Goal: Task Accomplishment & Management: Complete application form

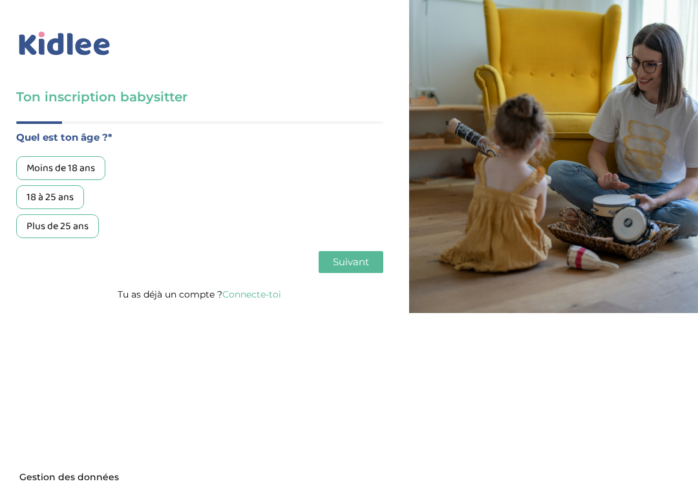
click at [78, 198] on div "18 à 25 ans" at bounding box center [50, 197] width 68 height 24
click at [380, 269] on button "Suivant" at bounding box center [350, 262] width 65 height 22
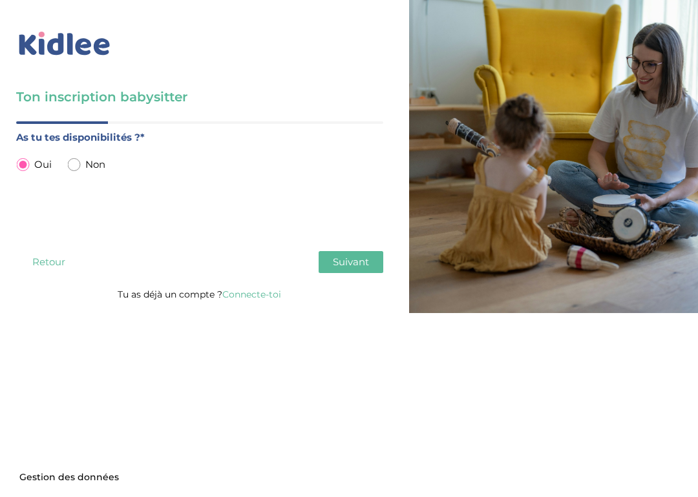
click at [357, 268] on span "Suivant" at bounding box center [351, 262] width 36 height 12
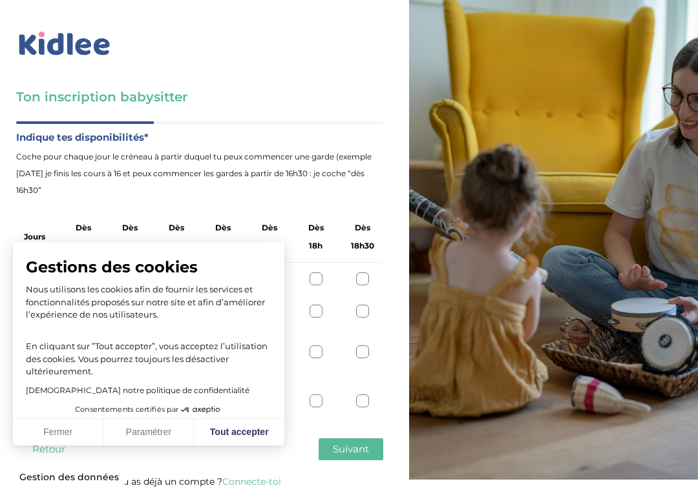
click at [82, 428] on button "Fermer" at bounding box center [58, 432] width 90 height 27
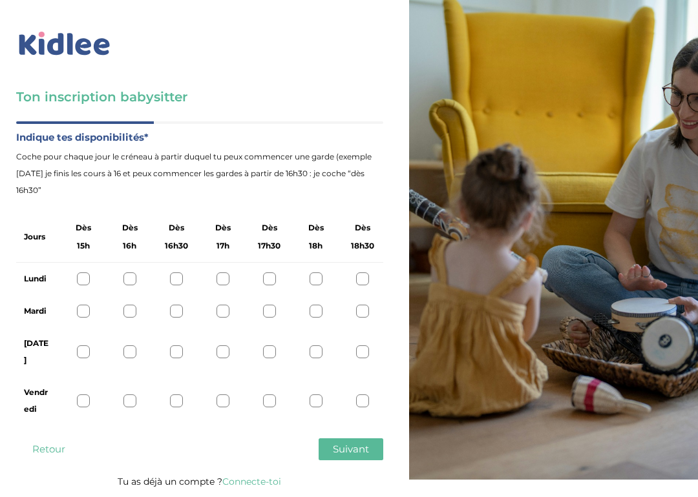
click at [85, 279] on div at bounding box center [83, 279] width 13 height 13
click at [132, 278] on div at bounding box center [129, 279] width 13 height 13
click at [173, 279] on div at bounding box center [176, 279] width 13 height 13
click at [87, 282] on div at bounding box center [83, 279] width 13 height 13
click at [366, 443] on span "Suivant" at bounding box center [351, 449] width 36 height 12
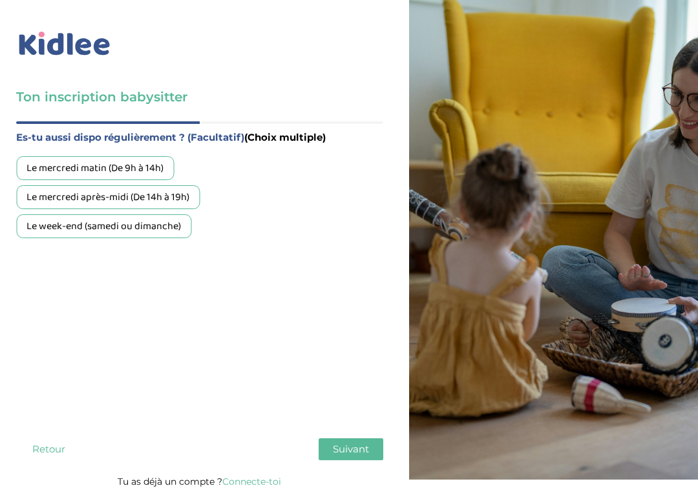
click at [169, 231] on div "Le week-end (samedi ou dimanche)" at bounding box center [103, 226] width 175 height 24
click at [362, 439] on button "Suivant" at bounding box center [350, 450] width 65 height 22
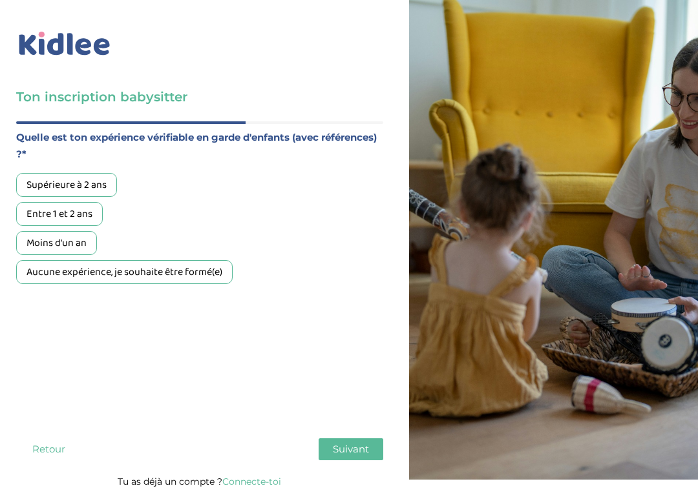
click at [223, 278] on div "Aucune expérience, je souhaite être formé(e)" at bounding box center [124, 272] width 216 height 24
click at [367, 443] on span "Suivant" at bounding box center [351, 449] width 36 height 12
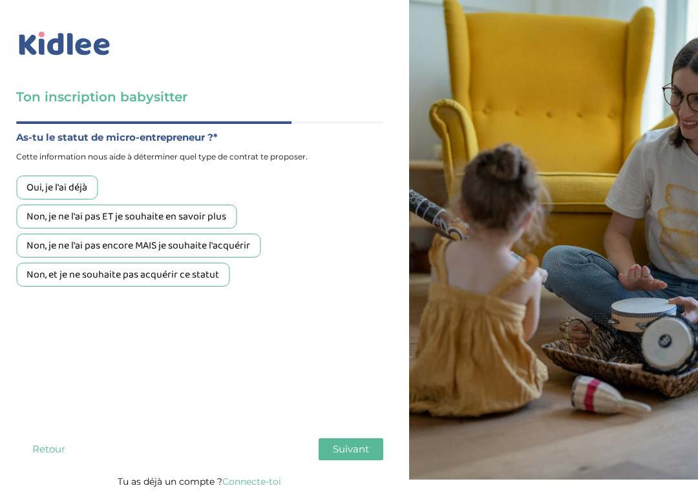
click at [209, 273] on div "Non, et je ne souhaite pas acquérir ce statut" at bounding box center [122, 275] width 213 height 24
click at [362, 443] on span "Suivant" at bounding box center [351, 449] width 36 height 12
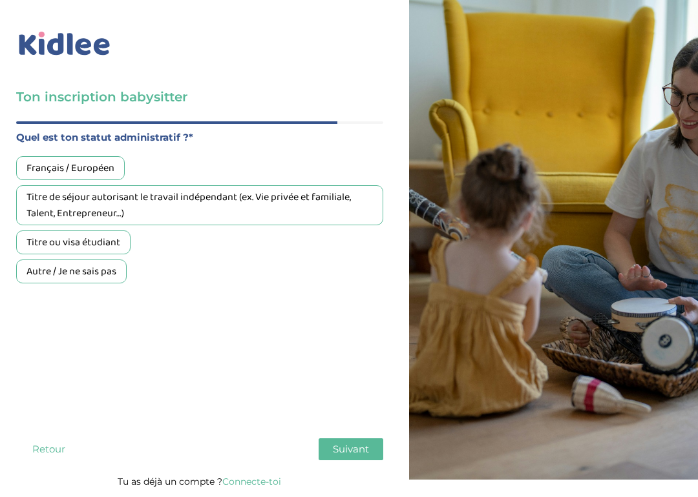
click at [107, 168] on div "Français / Européen" at bounding box center [70, 168] width 109 height 24
click at [360, 439] on button "Suivant" at bounding box center [350, 450] width 65 height 22
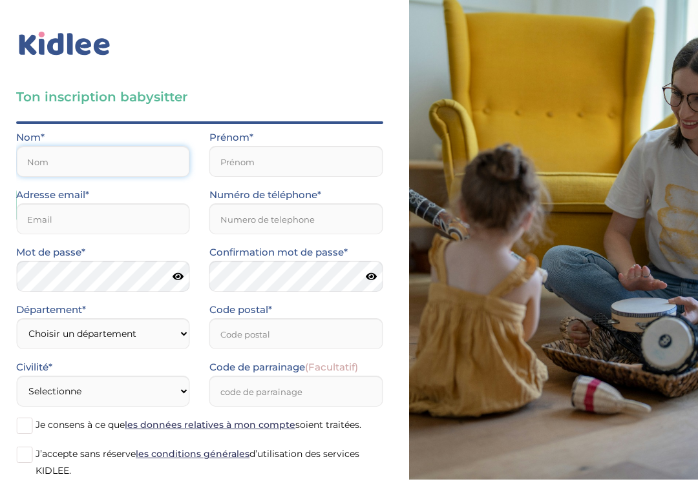
click at [154, 161] on input "text" at bounding box center [103, 161] width 174 height 31
type input "shirel.amoos@gmail.com"
type input "Amos"
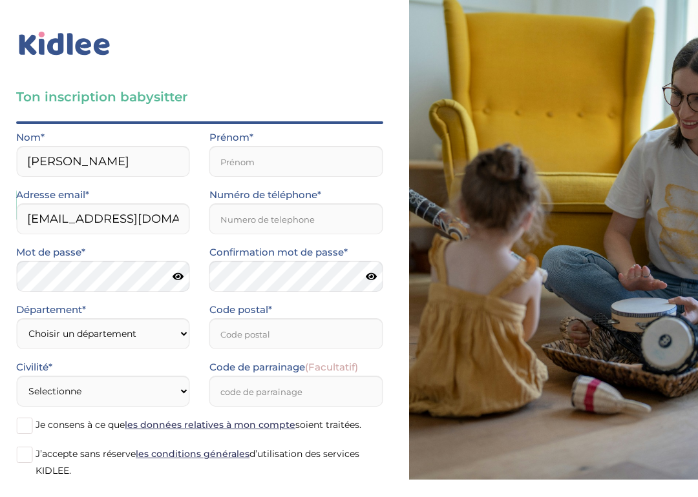
type input "Shirel"
type input "93340"
click at [311, 225] on input "Numéro de téléphone*" at bounding box center [296, 218] width 174 height 31
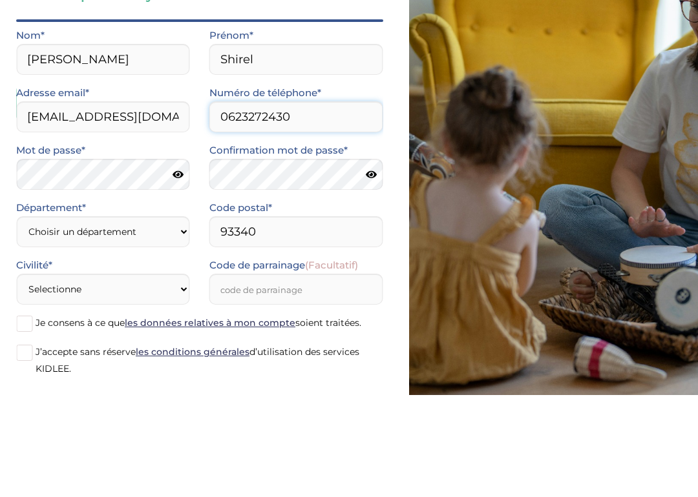
type input "0623272430"
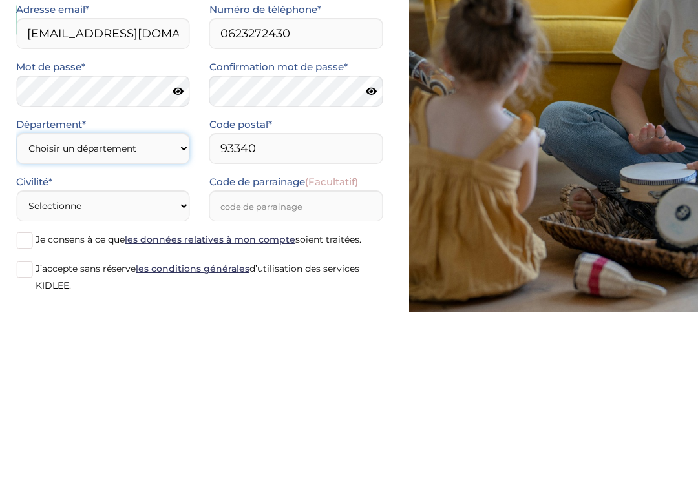
click at [161, 318] on select "Choisir un département Paris (75) Hauts-de-Seine (92) Yvelines (78) Val-de-Marn…" at bounding box center [103, 333] width 174 height 31
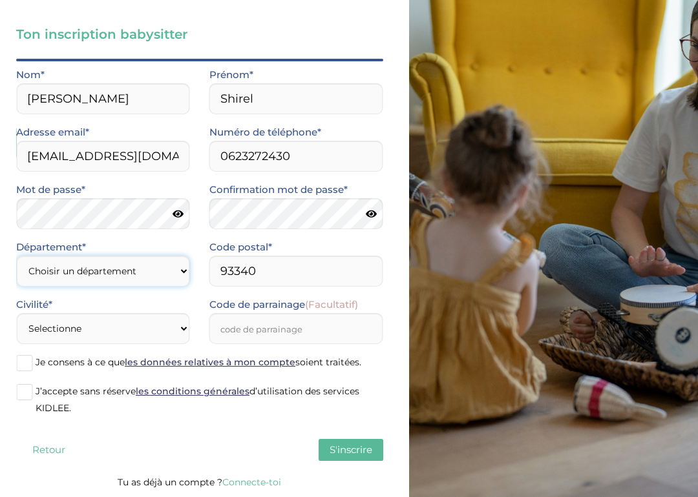
select select "93"
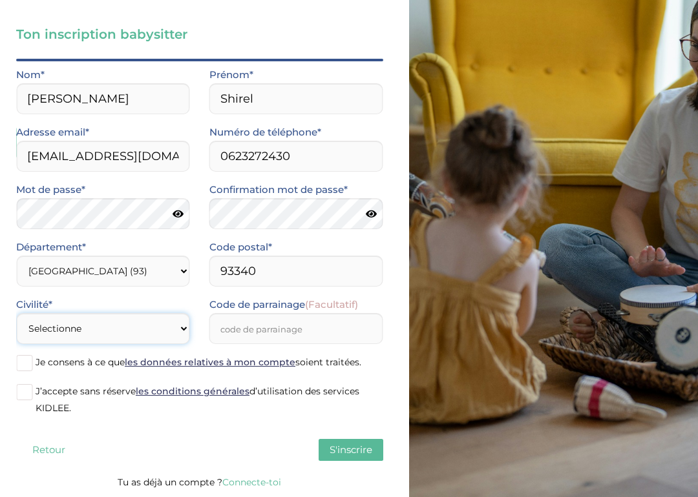
click at [166, 330] on select "Selectionne Mr Mme" at bounding box center [103, 328] width 174 height 31
select select "1"
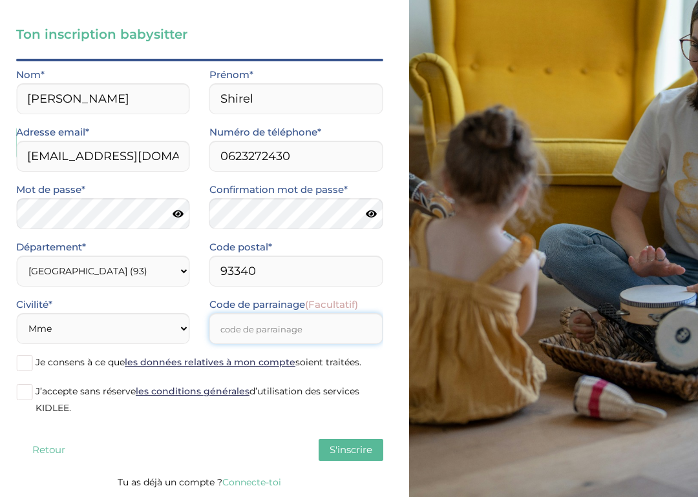
click at [325, 329] on input "Code de parrainage (Facultatif)" at bounding box center [296, 328] width 174 height 31
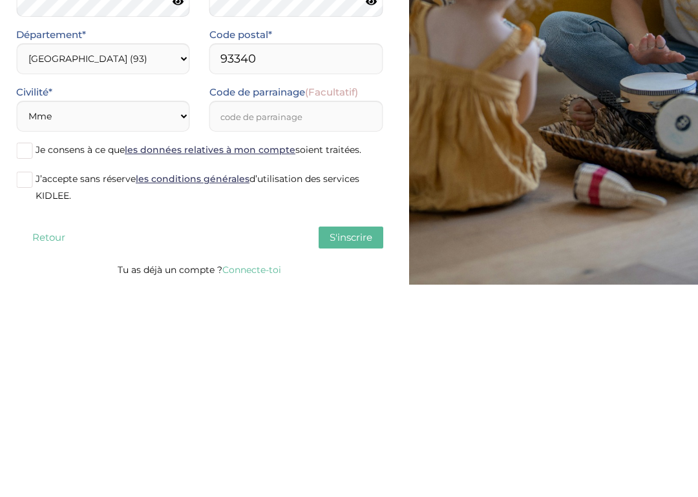
click at [32, 355] on span at bounding box center [24, 363] width 16 height 16
click at [0, 0] on input "Je consens à ce que les données relatives à mon compte soient traitées." at bounding box center [0, 0] width 0 height 0
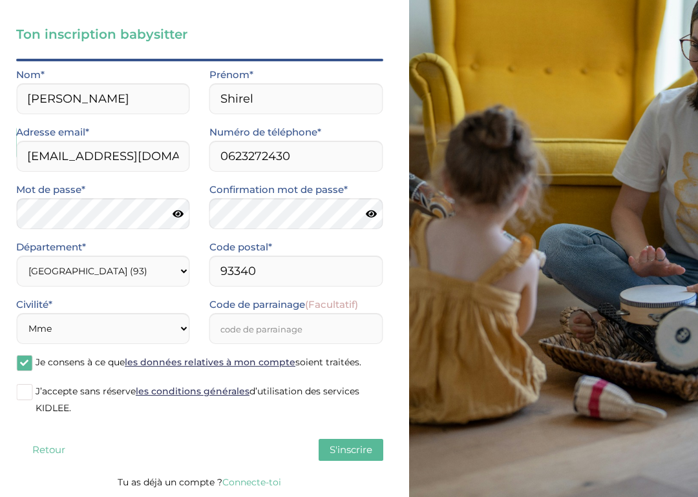
click at [32, 387] on span at bounding box center [24, 392] width 16 height 16
click at [0, 0] on input "J’accepte sans réserve les conditions générales d’utilisation des services KIDL…" at bounding box center [0, 0] width 0 height 0
click at [358, 455] on span "S'inscrire" at bounding box center [350, 450] width 43 height 12
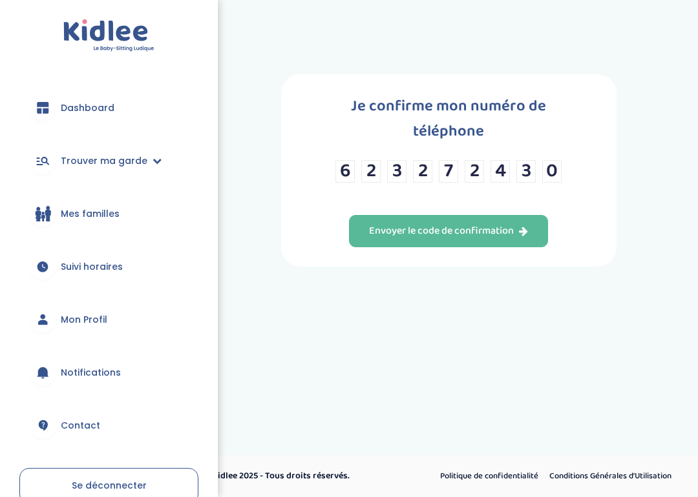
click at [517, 239] on div "Envoyer le code de confirmation" at bounding box center [448, 231] width 159 height 15
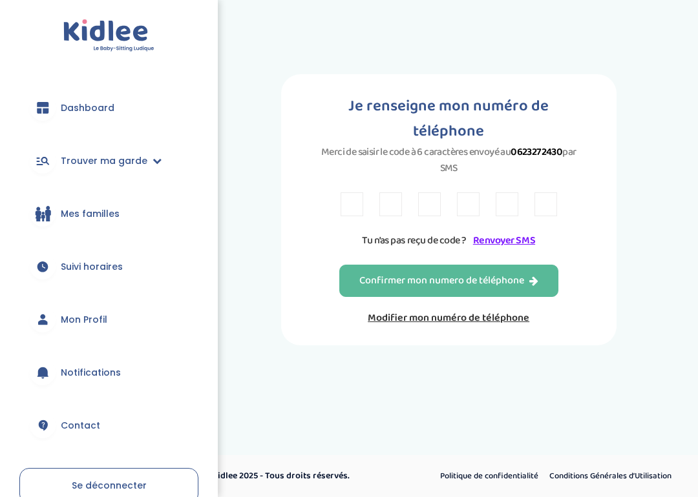
click at [358, 212] on input "text" at bounding box center [351, 204] width 23 height 24
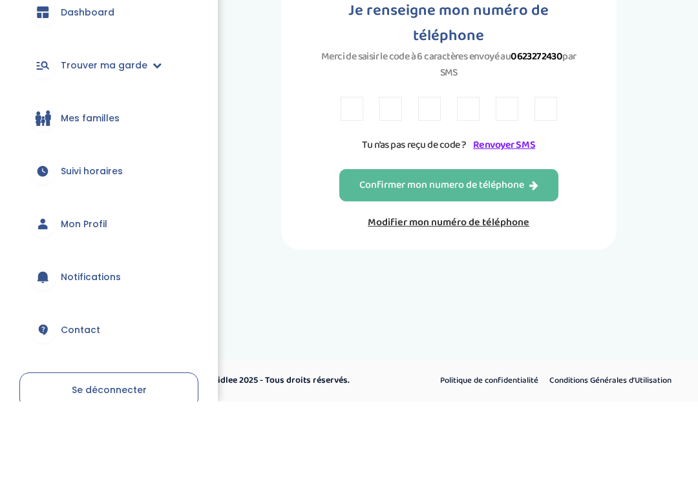
type input "M"
type input "2"
type input "K"
type input "S"
type input "Z"
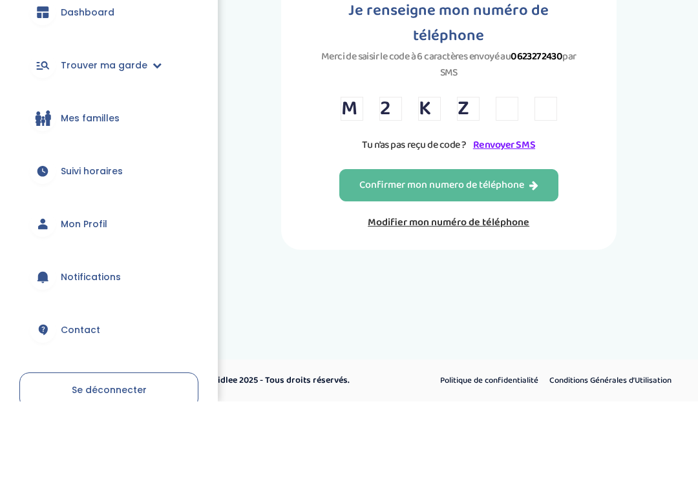
type input "A"
type input "T"
click at [532, 276] on icon "button" at bounding box center [533, 281] width 9 height 10
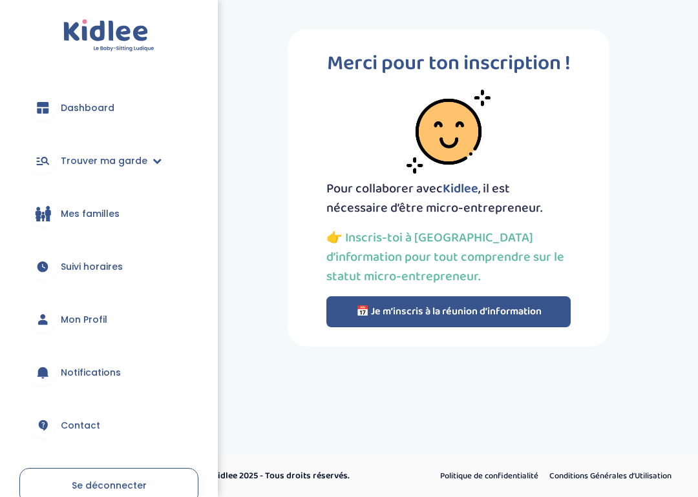
click at [543, 327] on button "📅 Je m’inscris à la réunion d’information" at bounding box center [448, 311] width 244 height 31
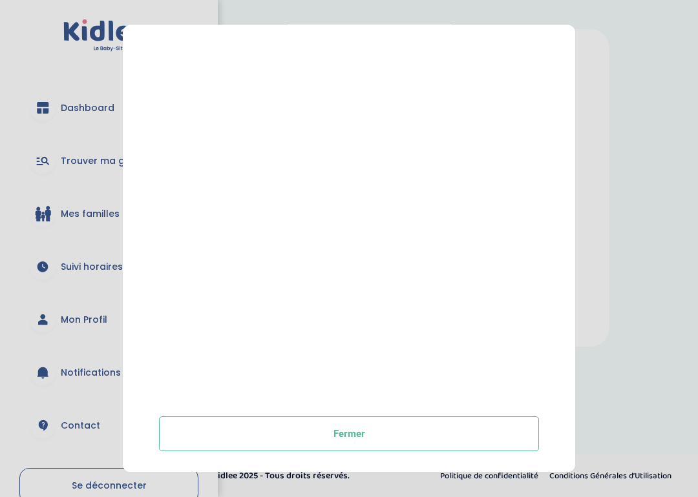
scroll to position [209, 0]
click at [435, 437] on button "Fermer" at bounding box center [349, 434] width 380 height 35
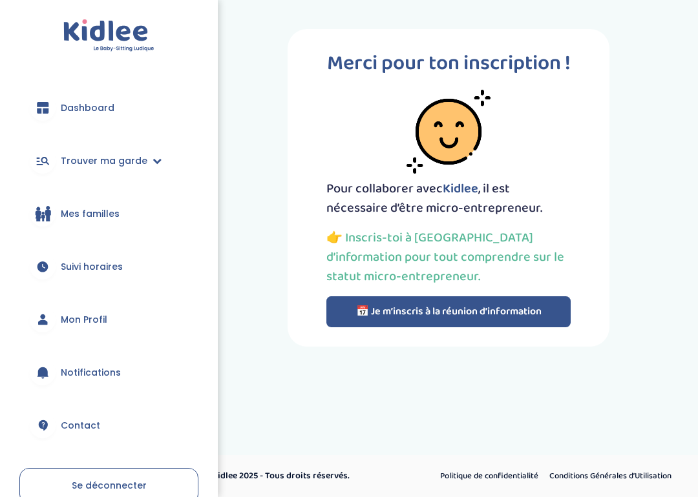
click at [436, 434] on div "trouver ma garde Dashboard Mon profil Mes famille Mes documents Dashboard Trouv…" at bounding box center [349, 226] width 698 height 452
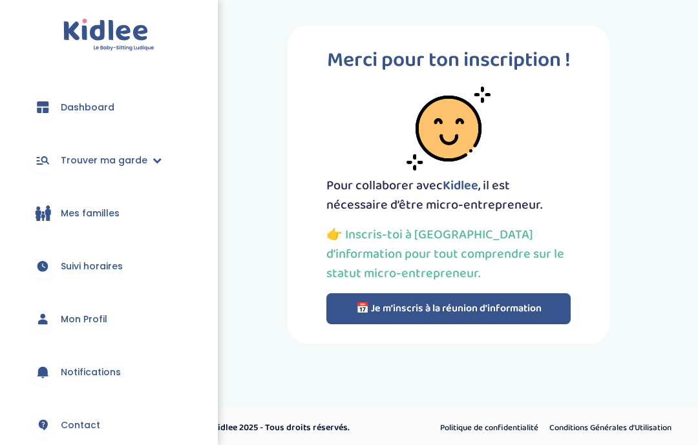
scroll to position [3, 0]
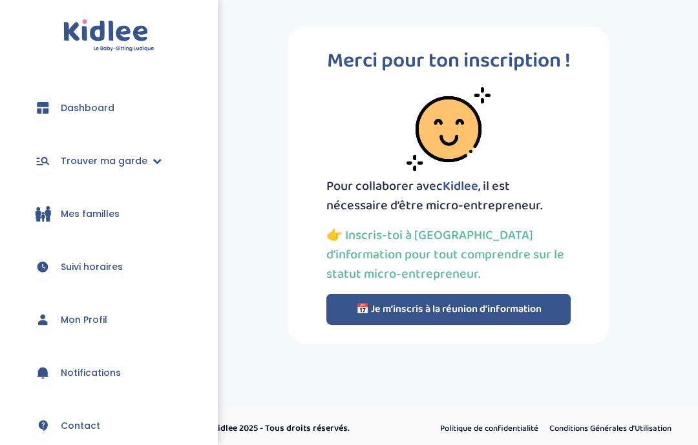
click at [63, 105] on span "Dashboard" at bounding box center [88, 108] width 54 height 14
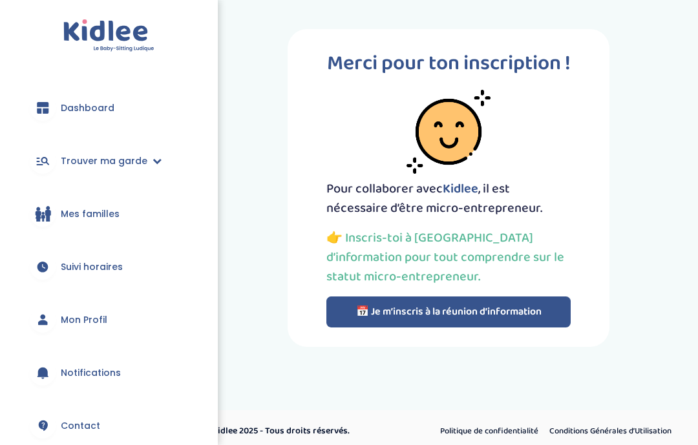
click at [80, 147] on link "Trouver ma garde" at bounding box center [108, 161] width 179 height 47
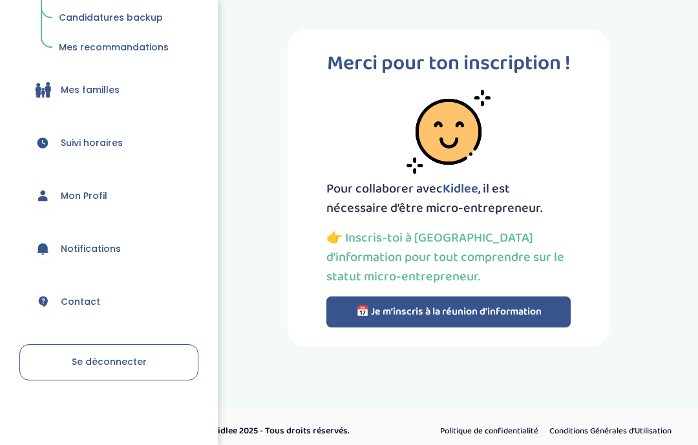
scroll to position [332, 0]
